Goal: Complete application form

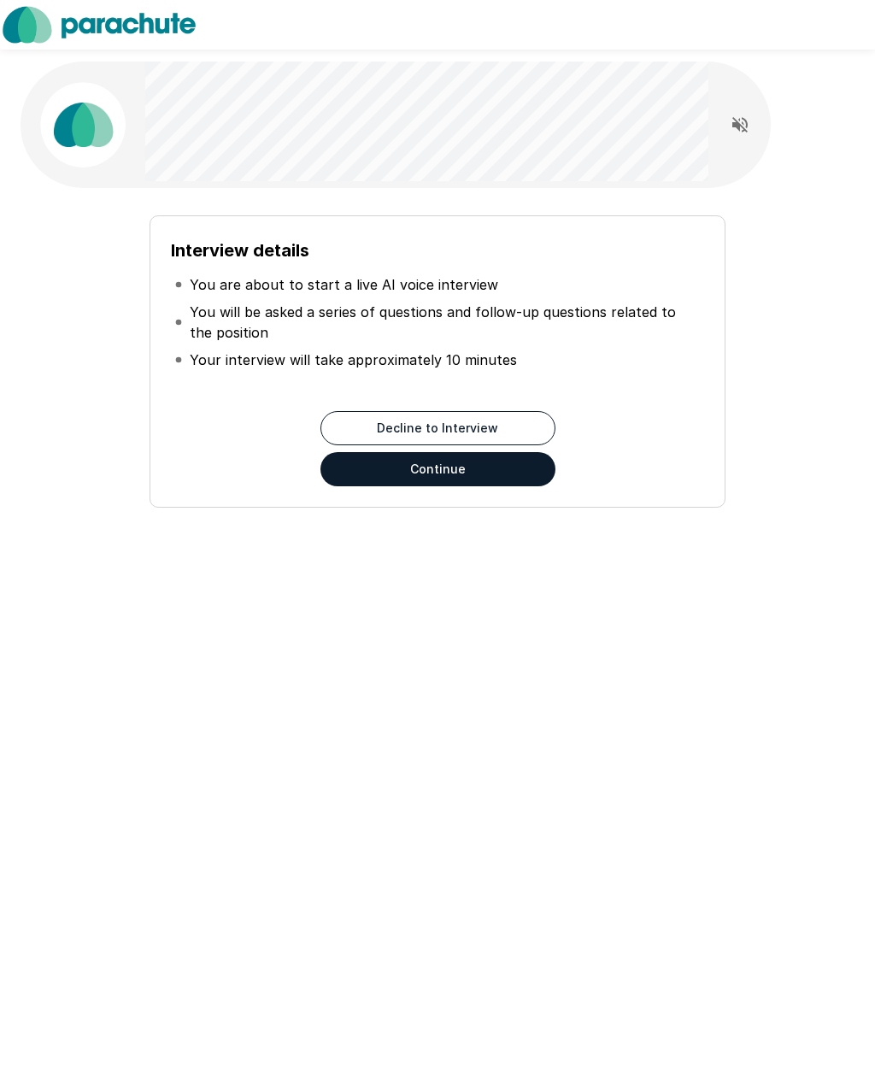
click at [496, 470] on button "Continue" at bounding box center [438, 469] width 235 height 34
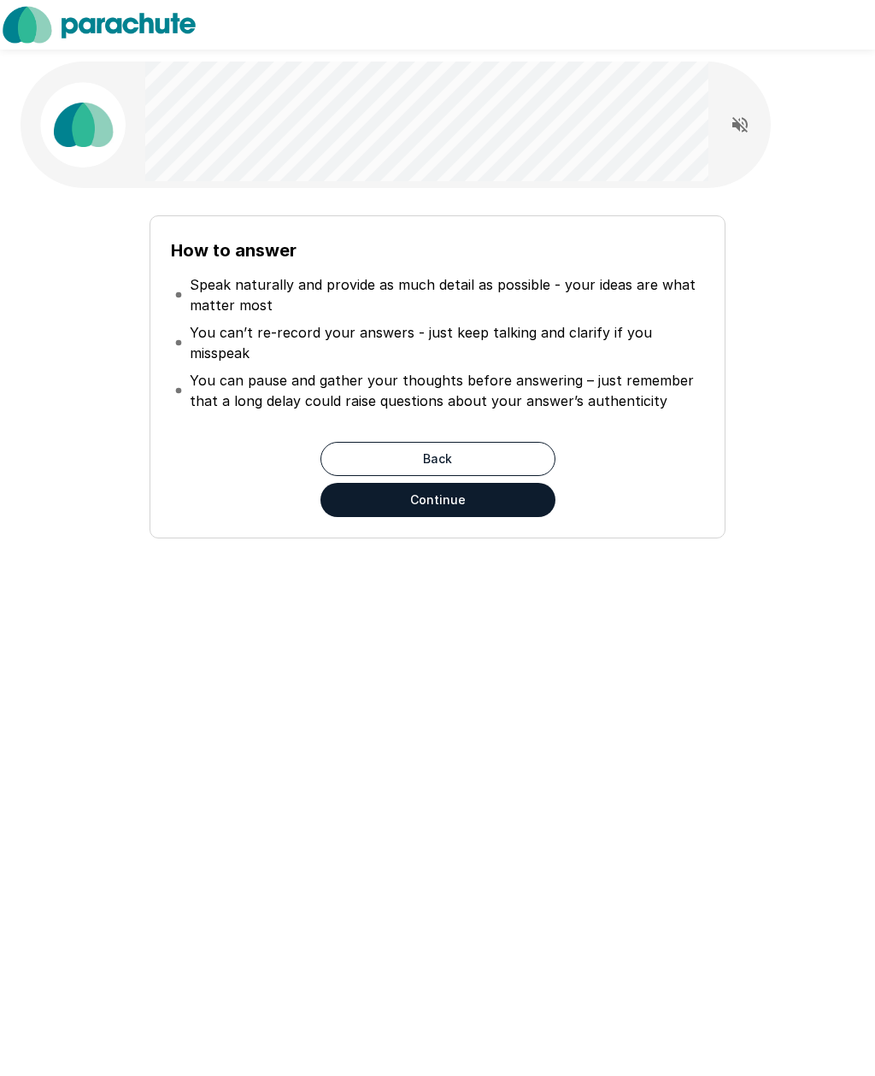
click at [469, 499] on button "Continue" at bounding box center [438, 500] width 235 height 34
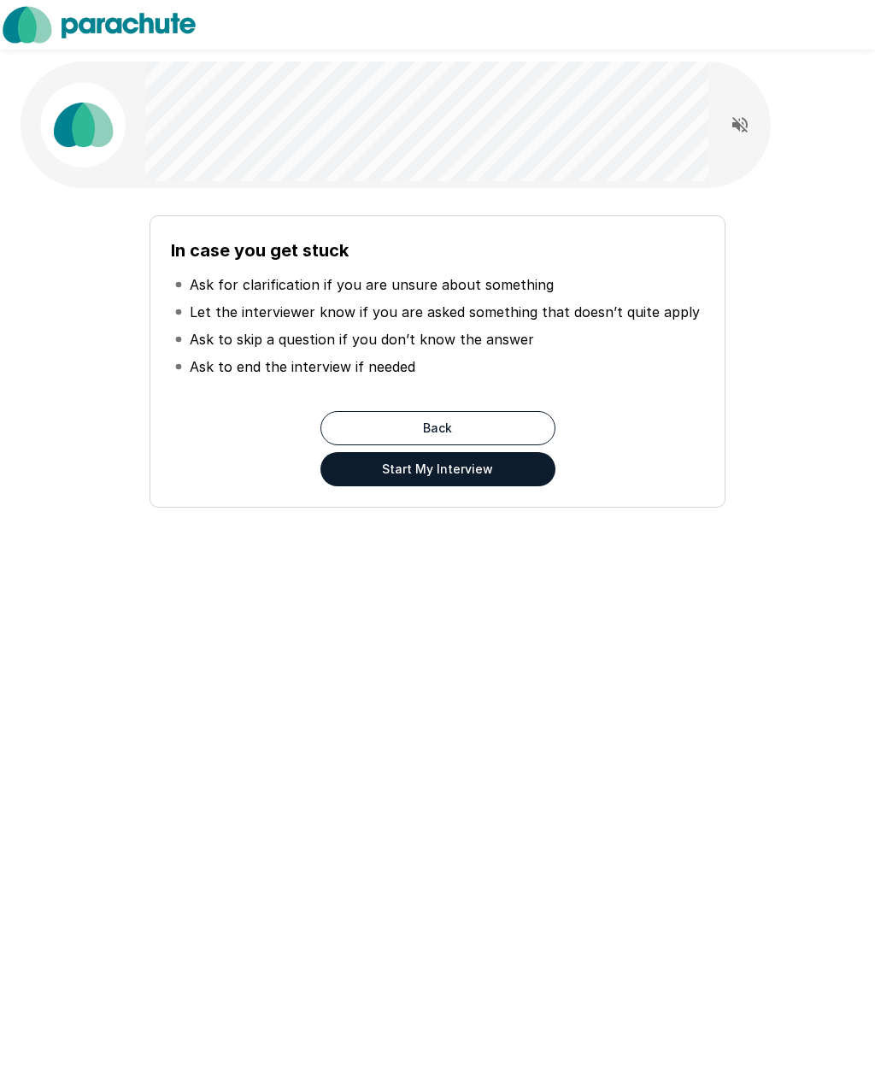
click at [533, 473] on button "Start My Interview" at bounding box center [438, 469] width 235 height 34
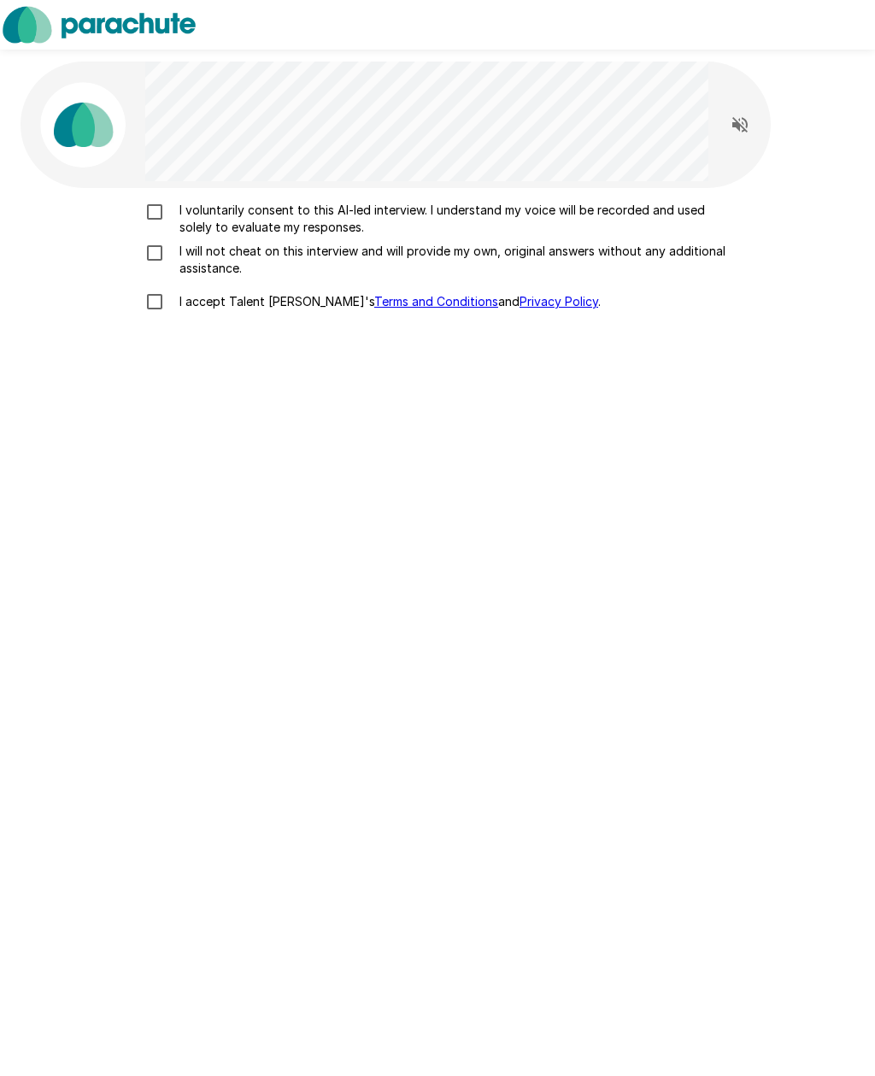
click at [439, 217] on p "I voluntarily consent to this AI-led interview. I understand my voice will be r…" at bounding box center [456, 219] width 566 height 34
click at [374, 258] on p "I will not cheat on this interview and will provide my own, original answers wi…" at bounding box center [456, 260] width 566 height 34
click at [275, 312] on label "I accept Talent Llama's Terms and Conditions and Privacy Policy ." at bounding box center [438, 302] width 602 height 36
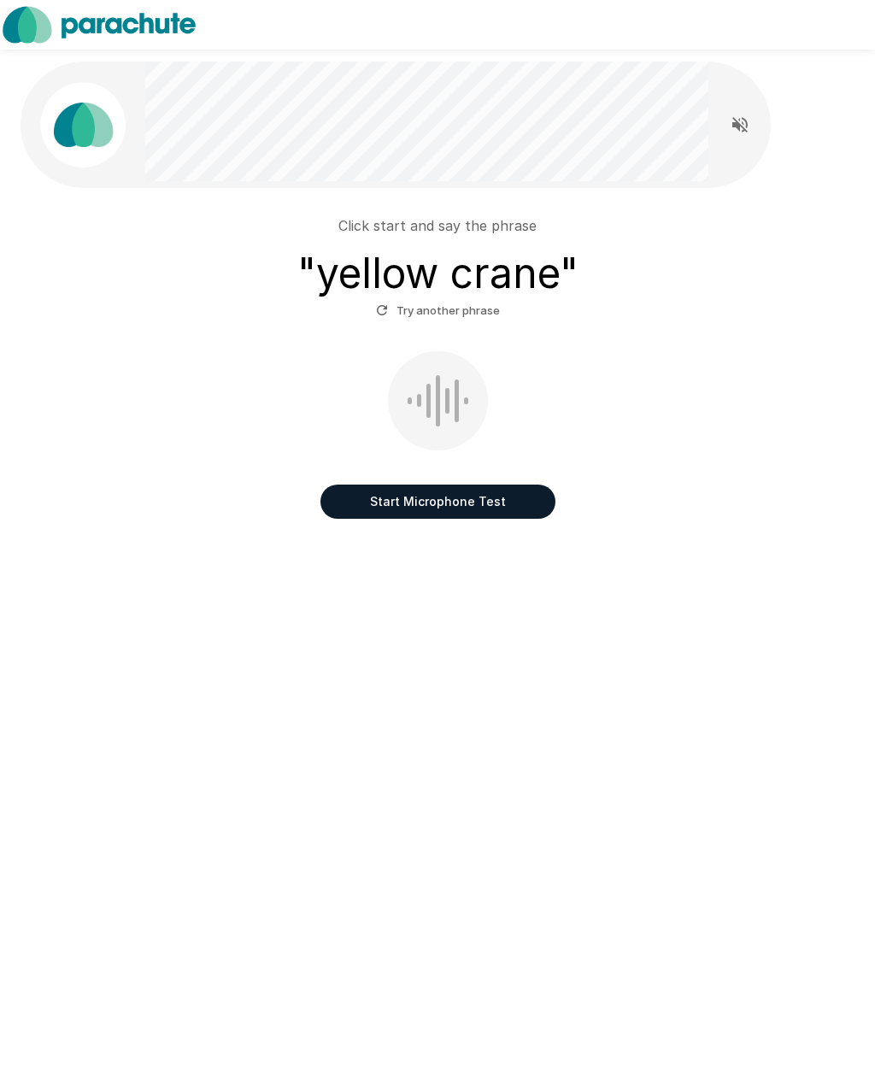
click at [442, 414] on div at bounding box center [438, 400] width 100 height 99
click at [526, 511] on button "Start Microphone Test" at bounding box center [438, 502] width 235 height 34
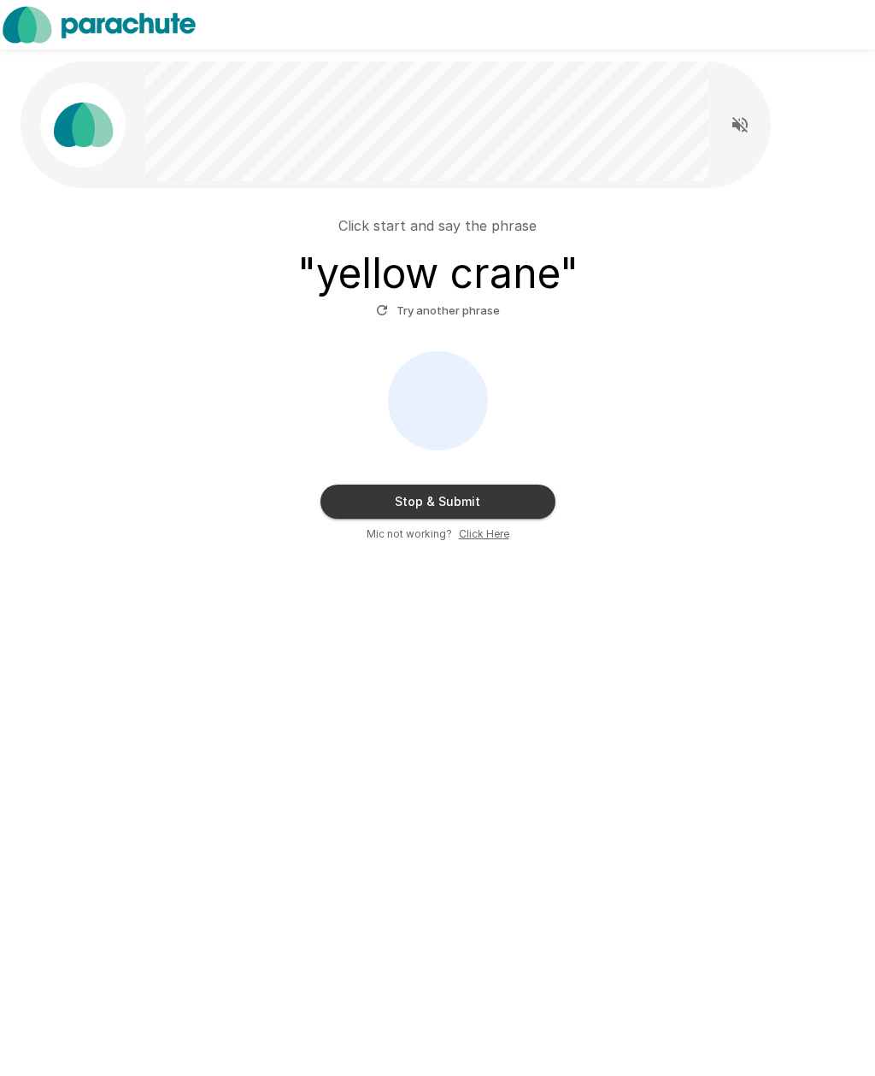
click at [513, 513] on button "Stop & Submit" at bounding box center [438, 502] width 235 height 34
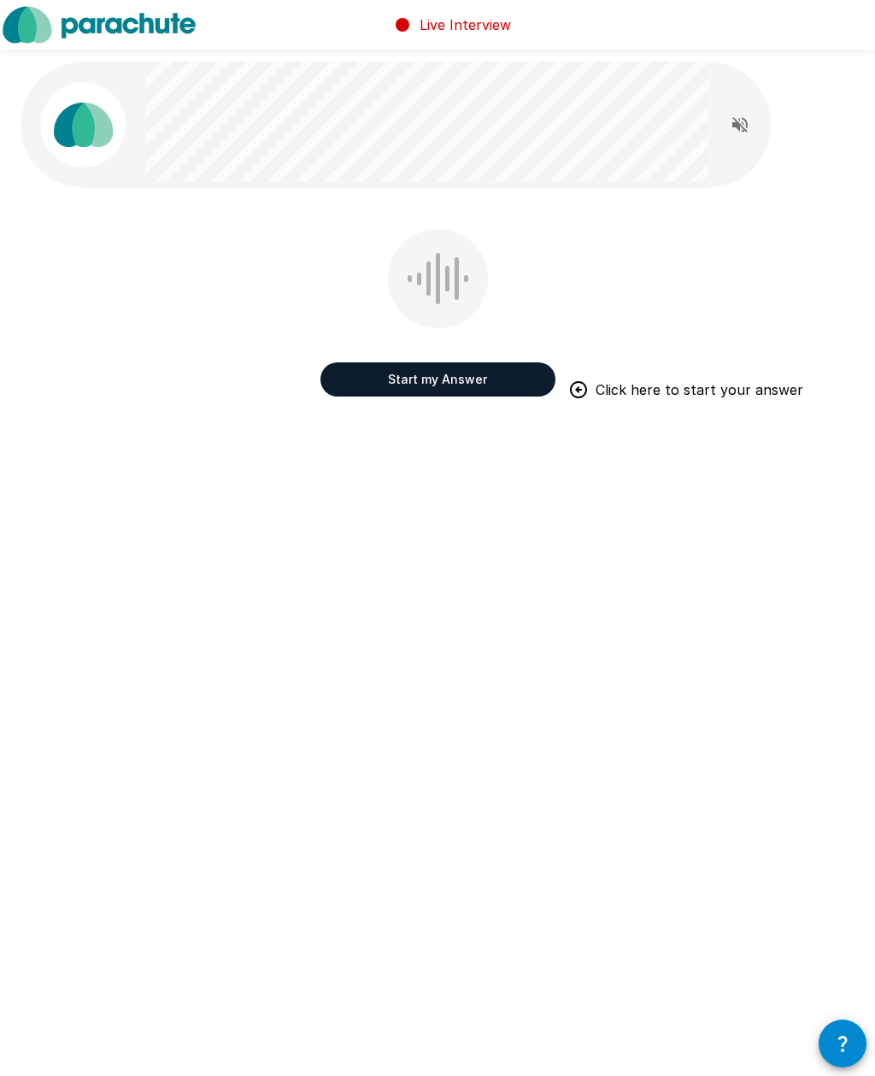
click at [473, 373] on button "Start my Answer" at bounding box center [438, 379] width 235 height 34
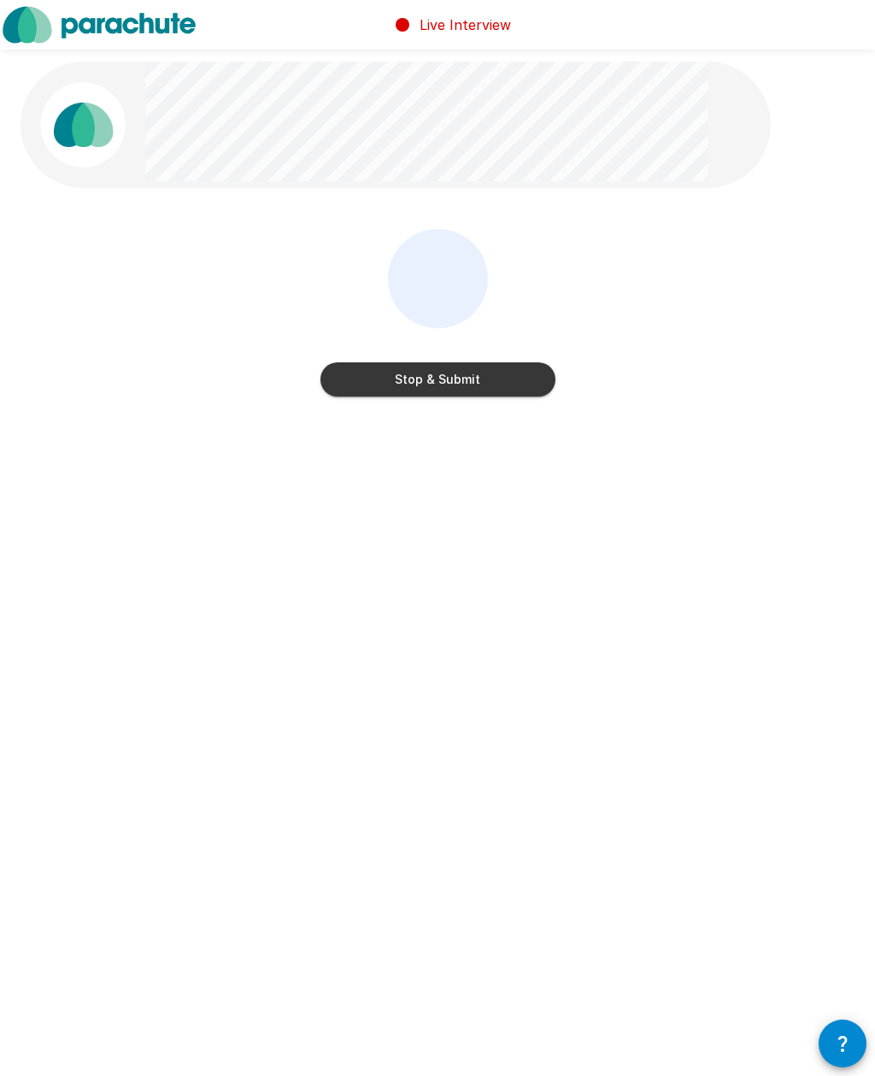
click at [485, 388] on button "Stop & Submit" at bounding box center [438, 379] width 235 height 34
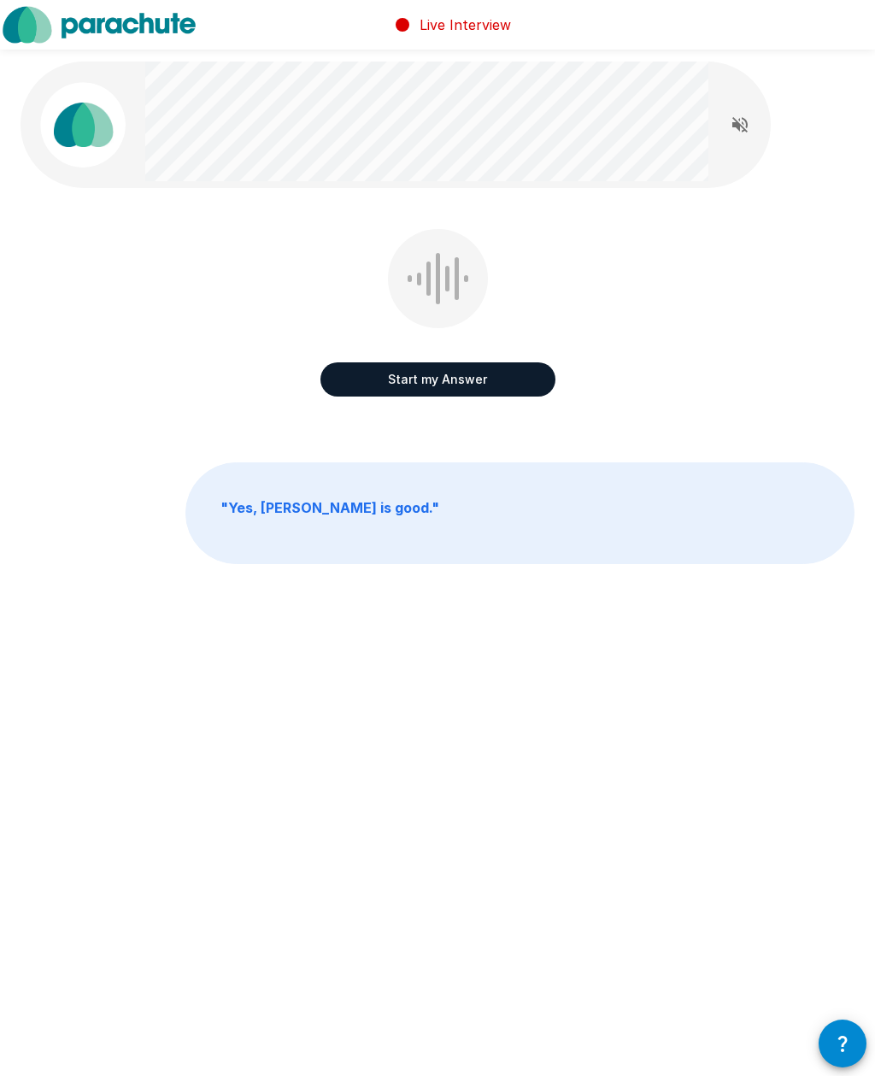
click at [494, 377] on button "Start my Answer" at bounding box center [438, 379] width 235 height 34
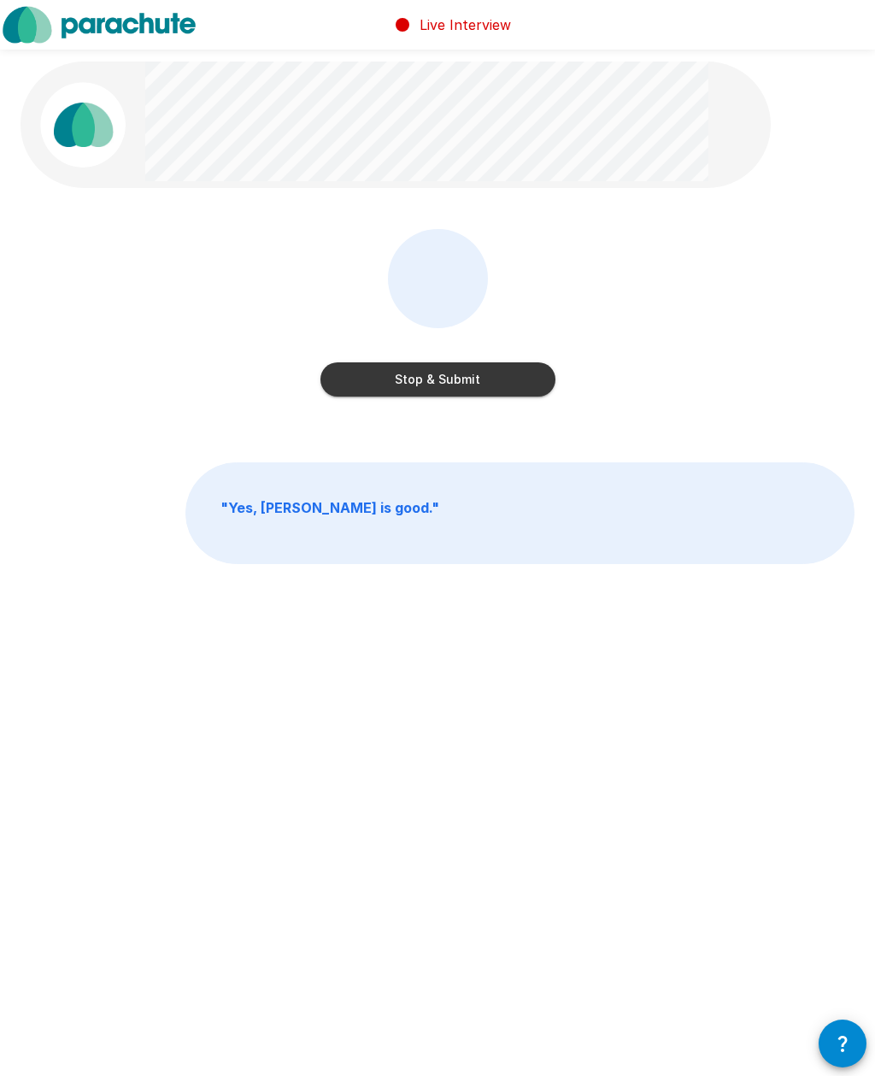
click at [497, 383] on button "Stop & Submit" at bounding box center [438, 379] width 235 height 34
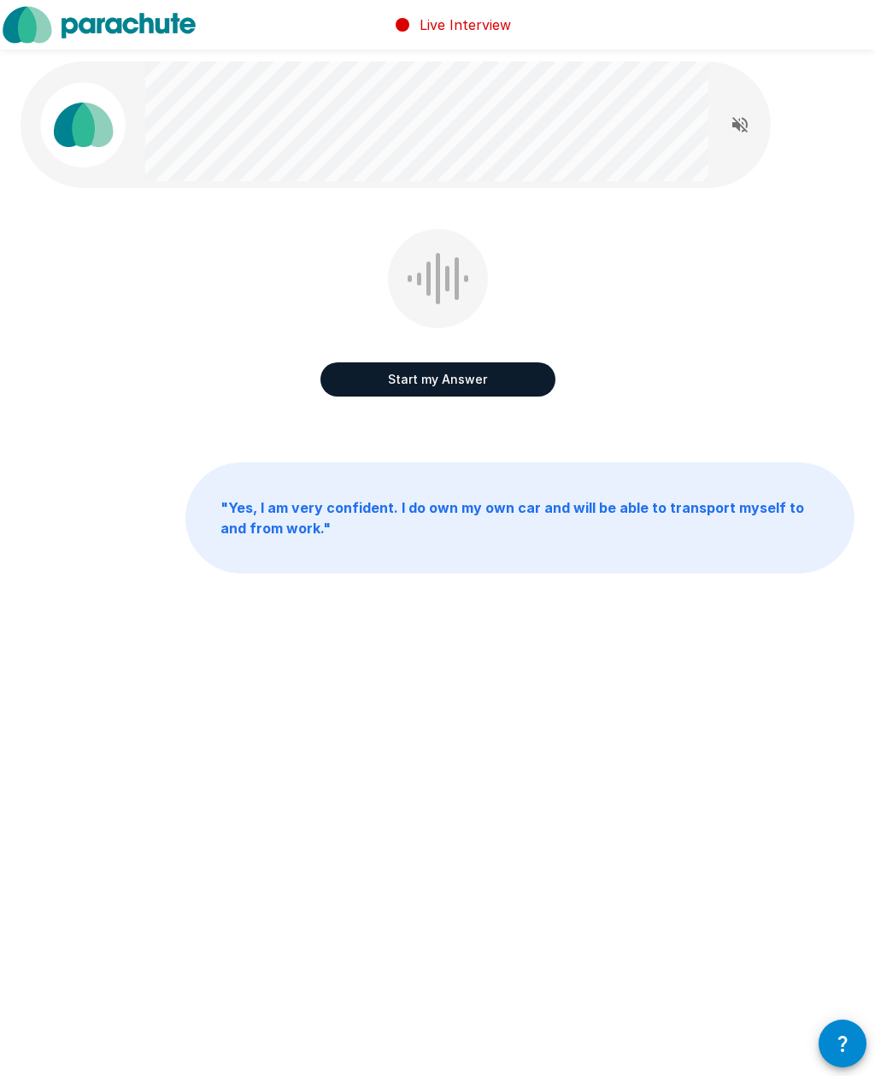
click at [497, 380] on button "Start my Answer" at bounding box center [438, 379] width 235 height 34
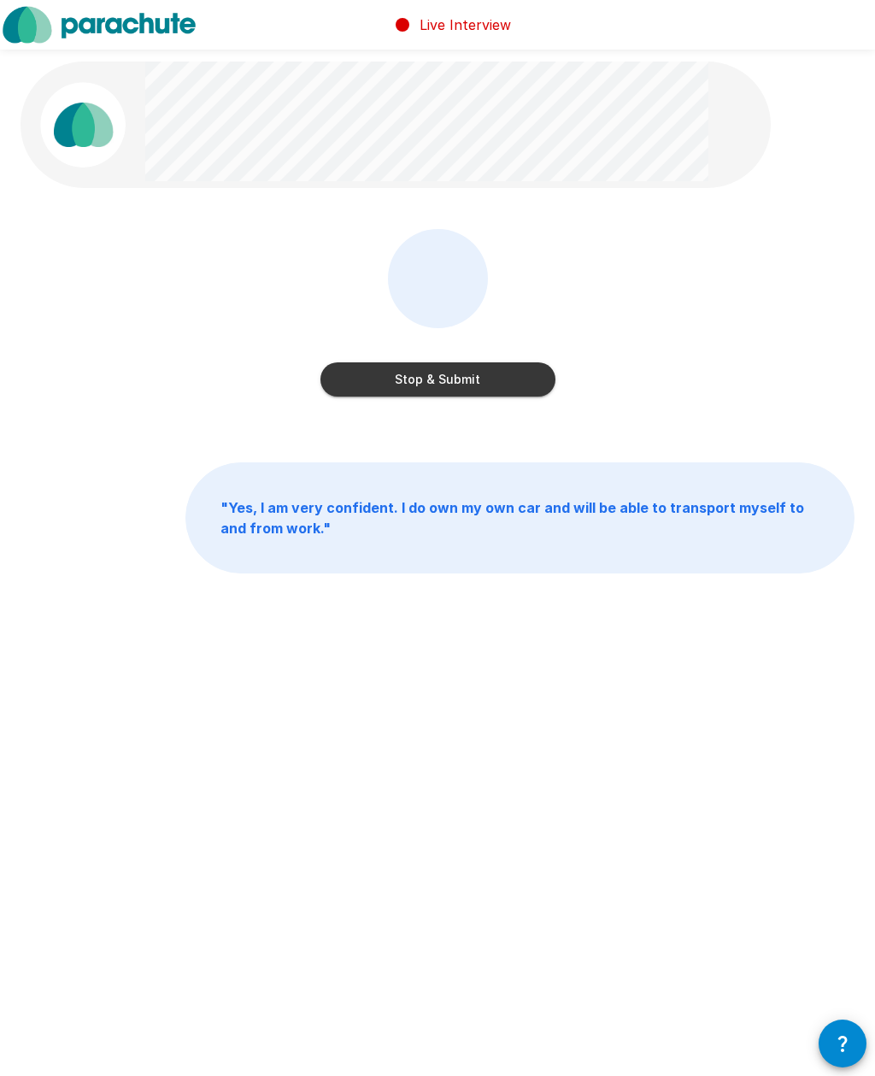
click at [468, 366] on button "Stop & Submit" at bounding box center [438, 379] width 235 height 34
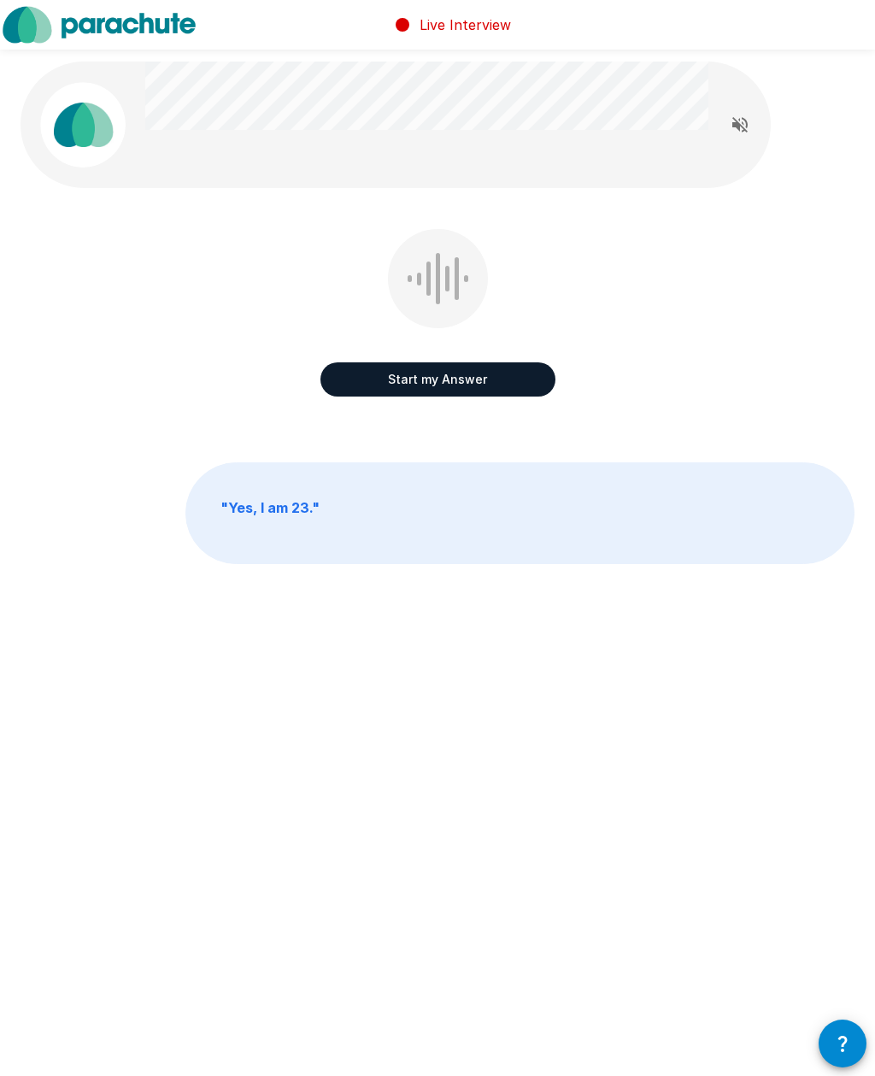
click at [443, 378] on button "Start my Answer" at bounding box center [438, 379] width 235 height 34
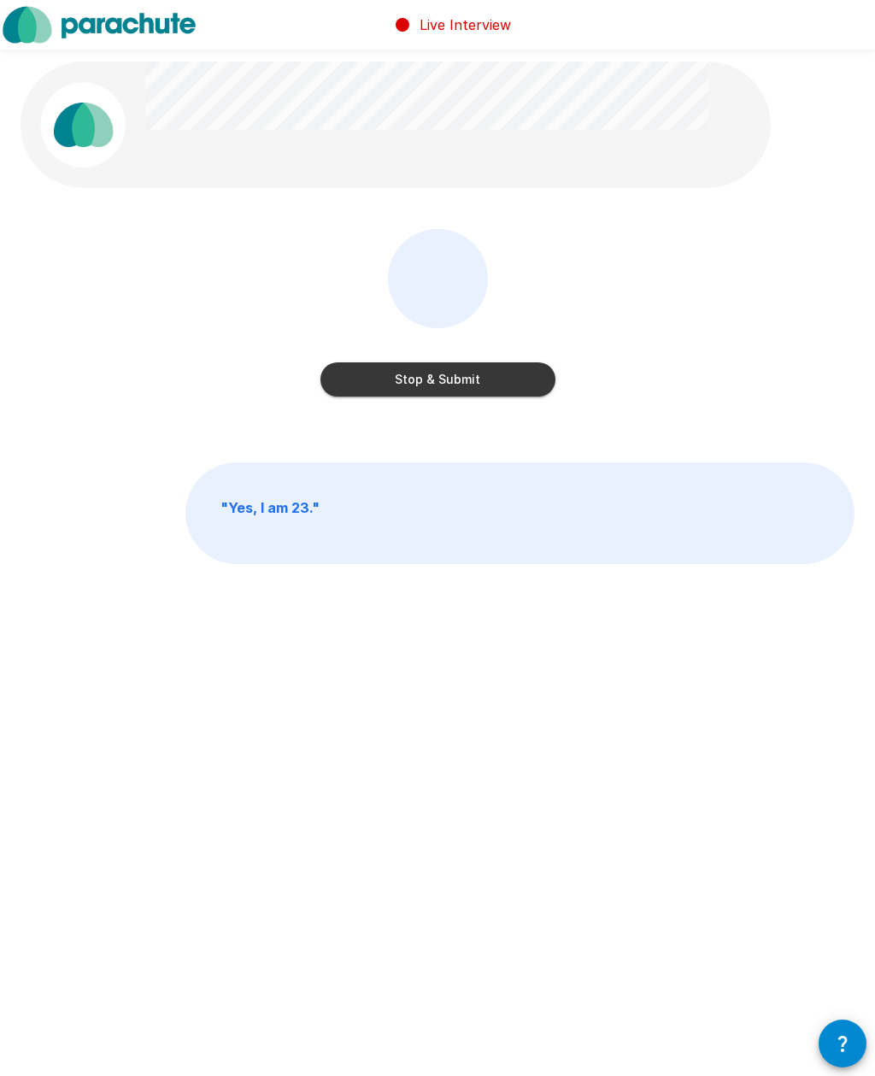
click at [471, 368] on button "Stop & Submit" at bounding box center [438, 379] width 235 height 34
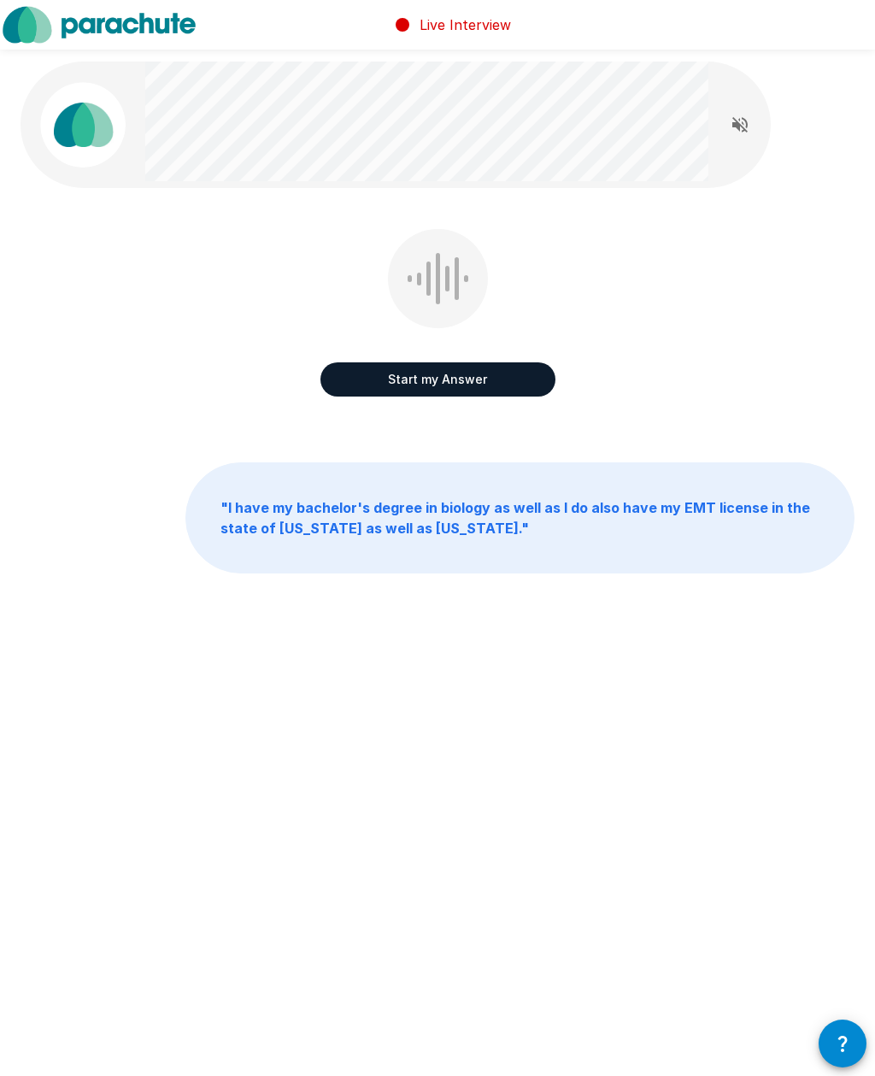
click at [490, 380] on button "Start my Answer" at bounding box center [438, 379] width 235 height 34
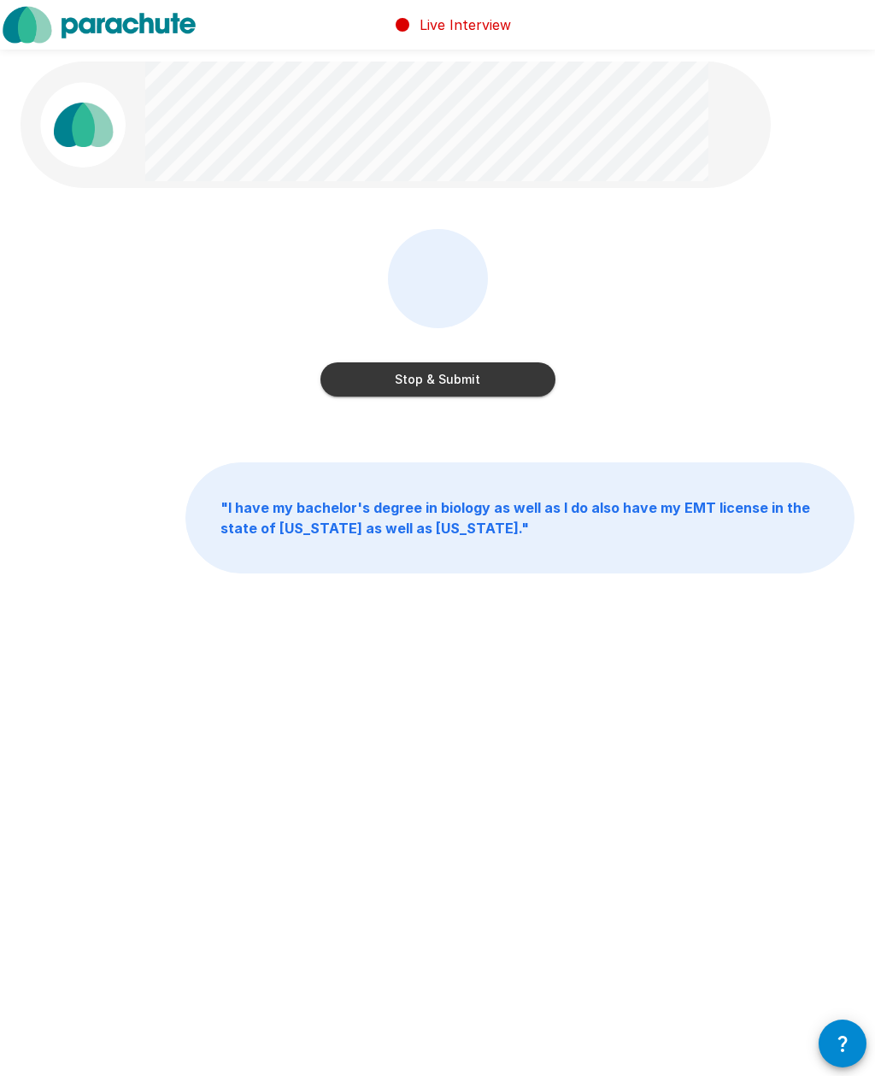
click at [481, 373] on button "Stop & Submit" at bounding box center [438, 379] width 235 height 34
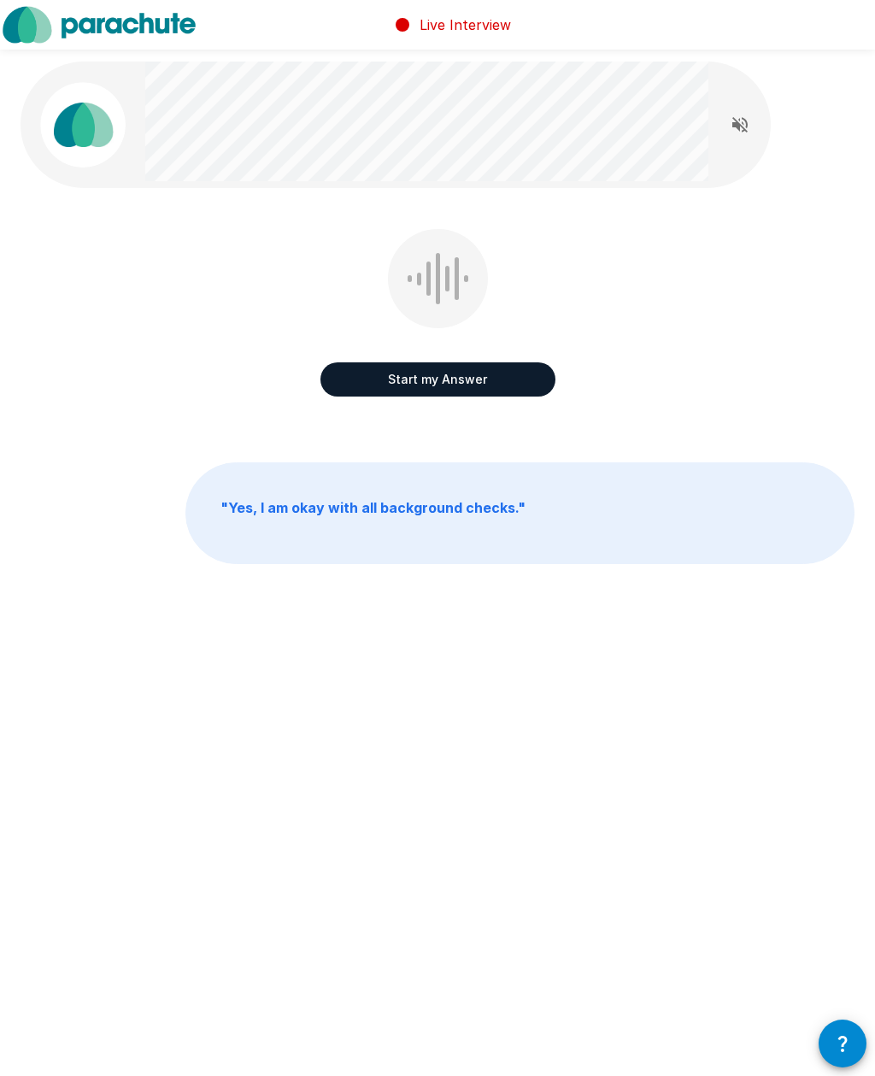
click at [500, 382] on button "Start my Answer" at bounding box center [438, 379] width 235 height 34
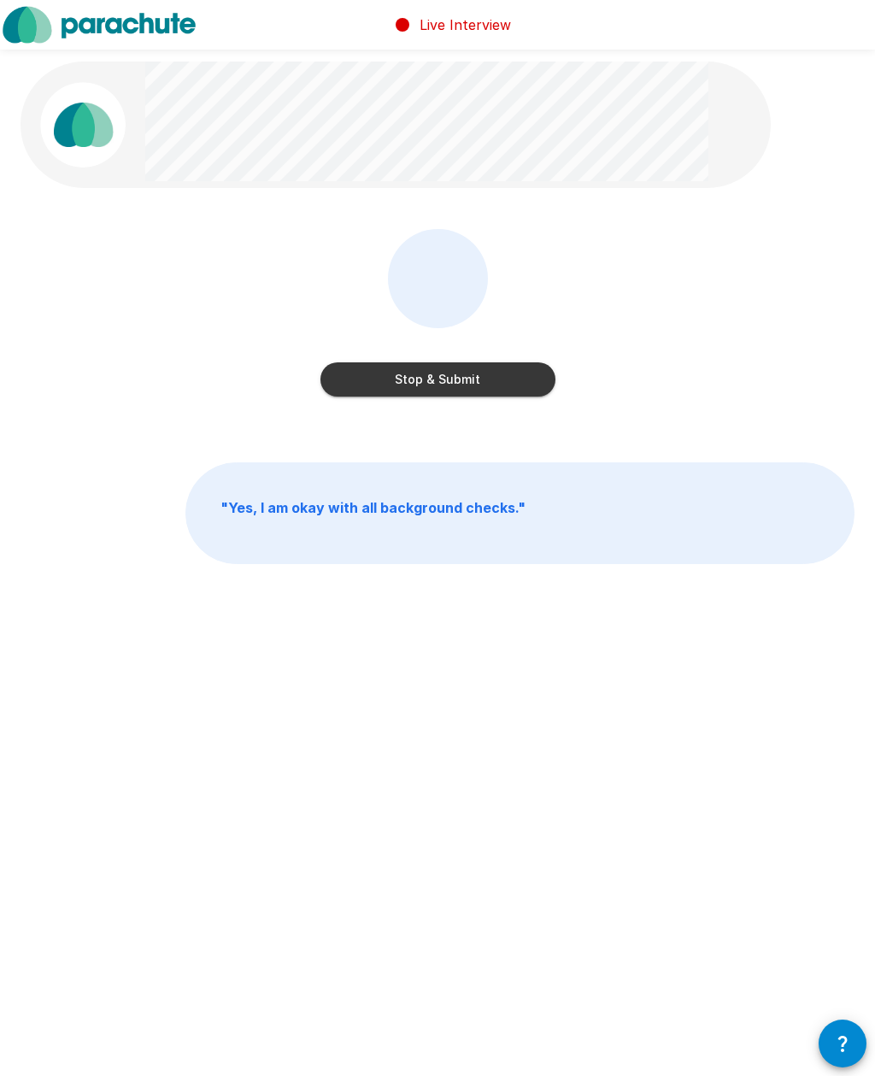
click at [493, 385] on button "Stop & Submit" at bounding box center [438, 379] width 235 height 34
